Goal: Find specific page/section

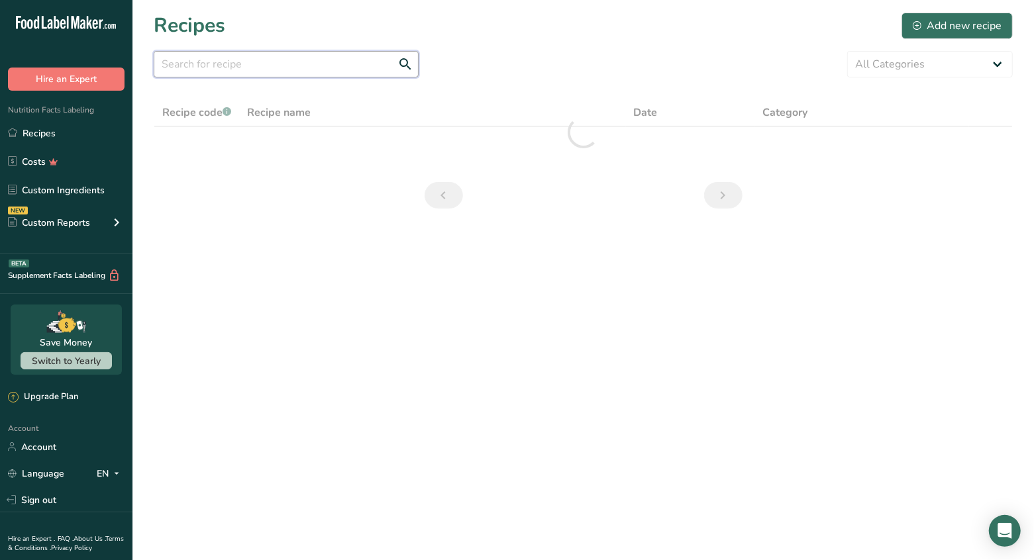
click at [242, 70] on input "text" at bounding box center [286, 64] width 265 height 26
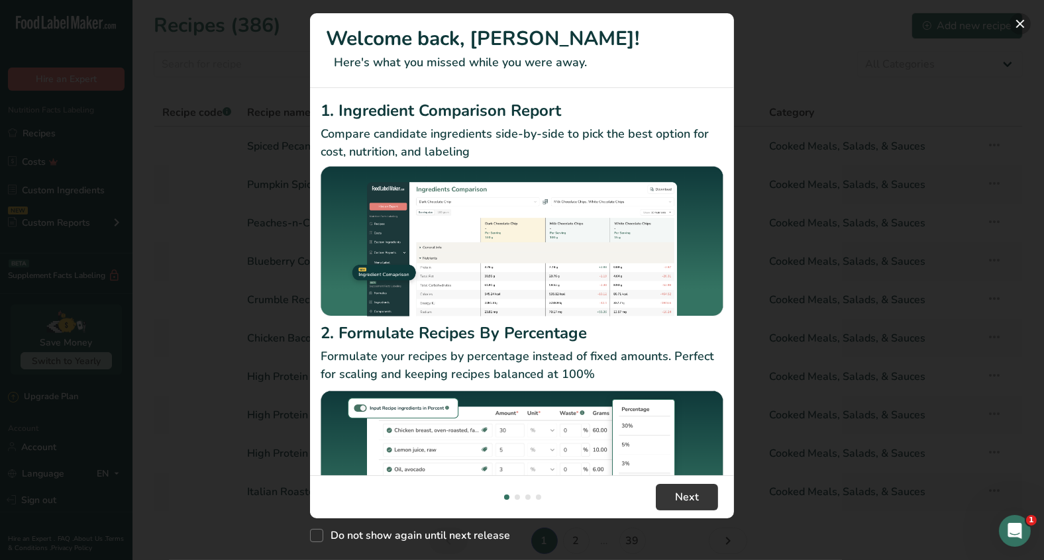
click at [1019, 26] on button "New Features" at bounding box center [1019, 23] width 21 height 21
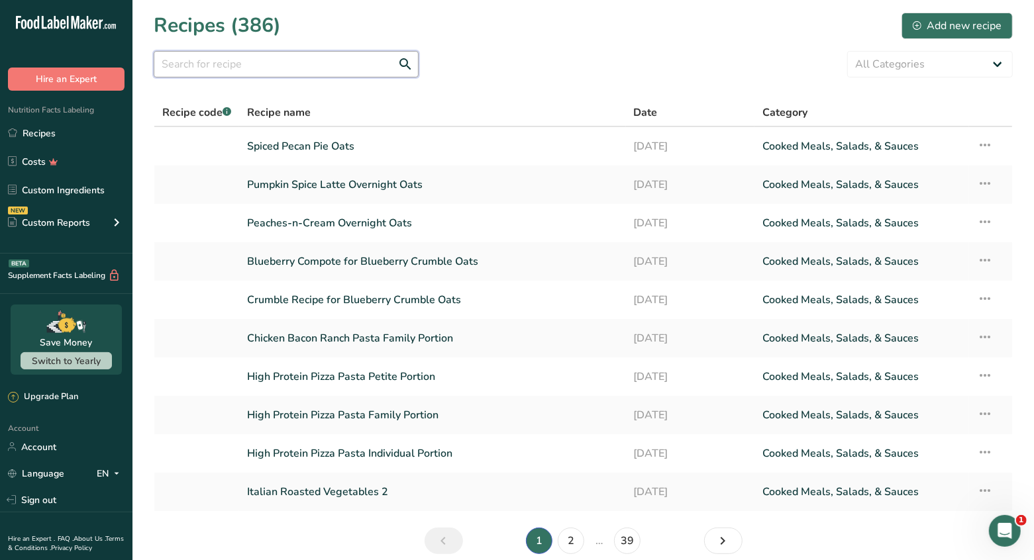
click at [293, 64] on input "text" at bounding box center [286, 64] width 265 height 26
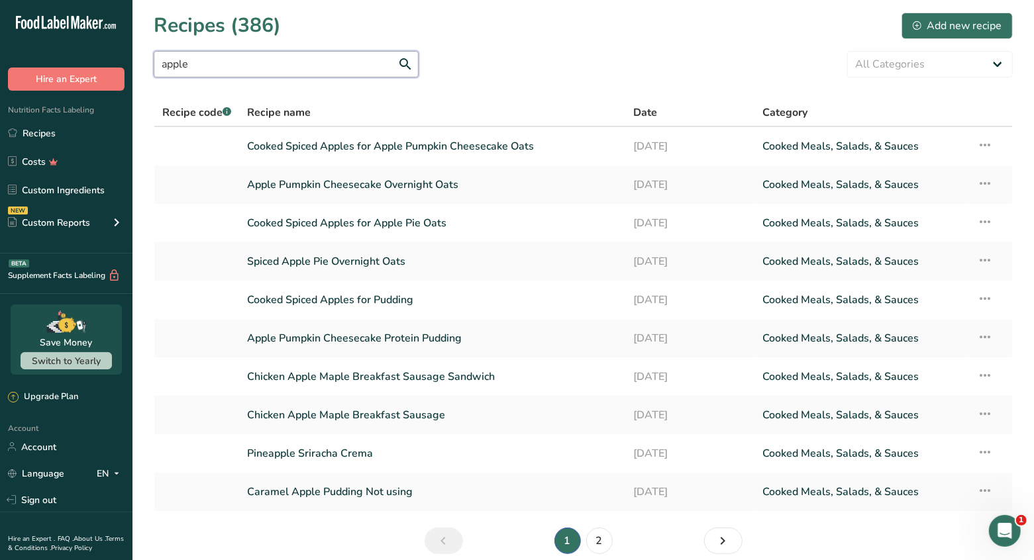
type input "apple"
